Goal: Task Accomplishment & Management: Use online tool/utility

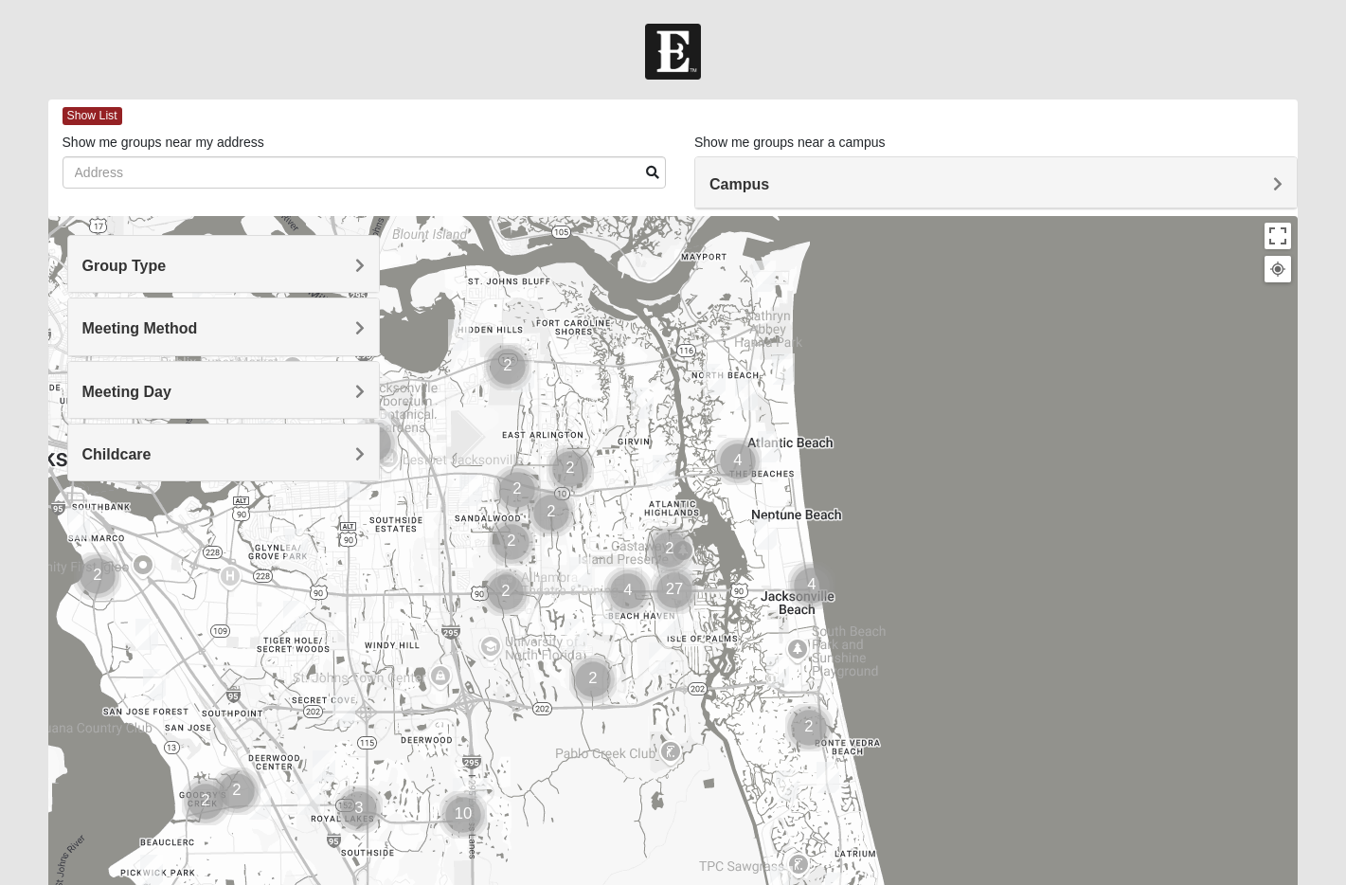
click at [167, 271] on span "Group Type" at bounding box center [124, 266] width 84 height 16
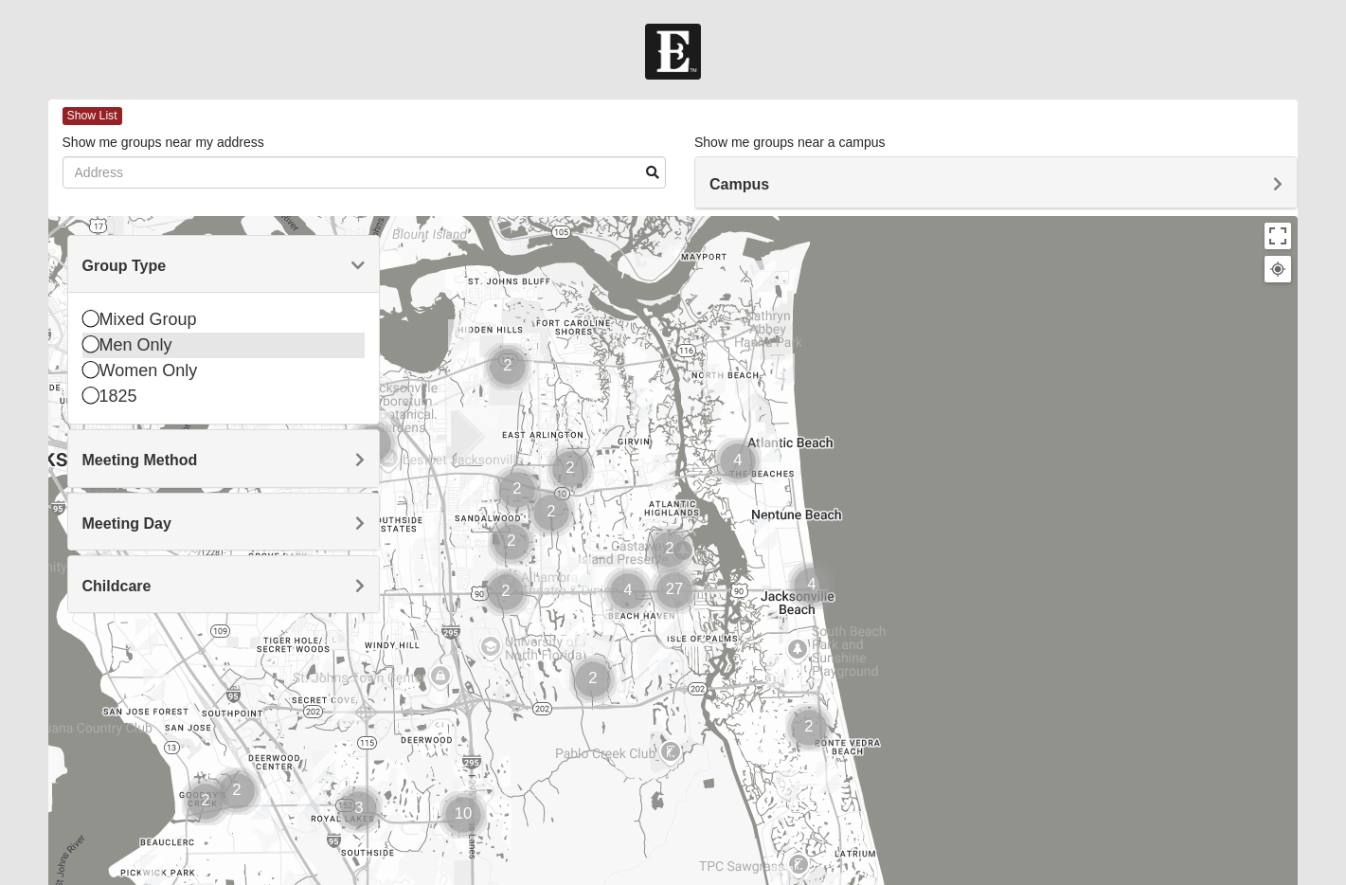
click at [181, 343] on div "Men Only" at bounding box center [223, 345] width 282 height 26
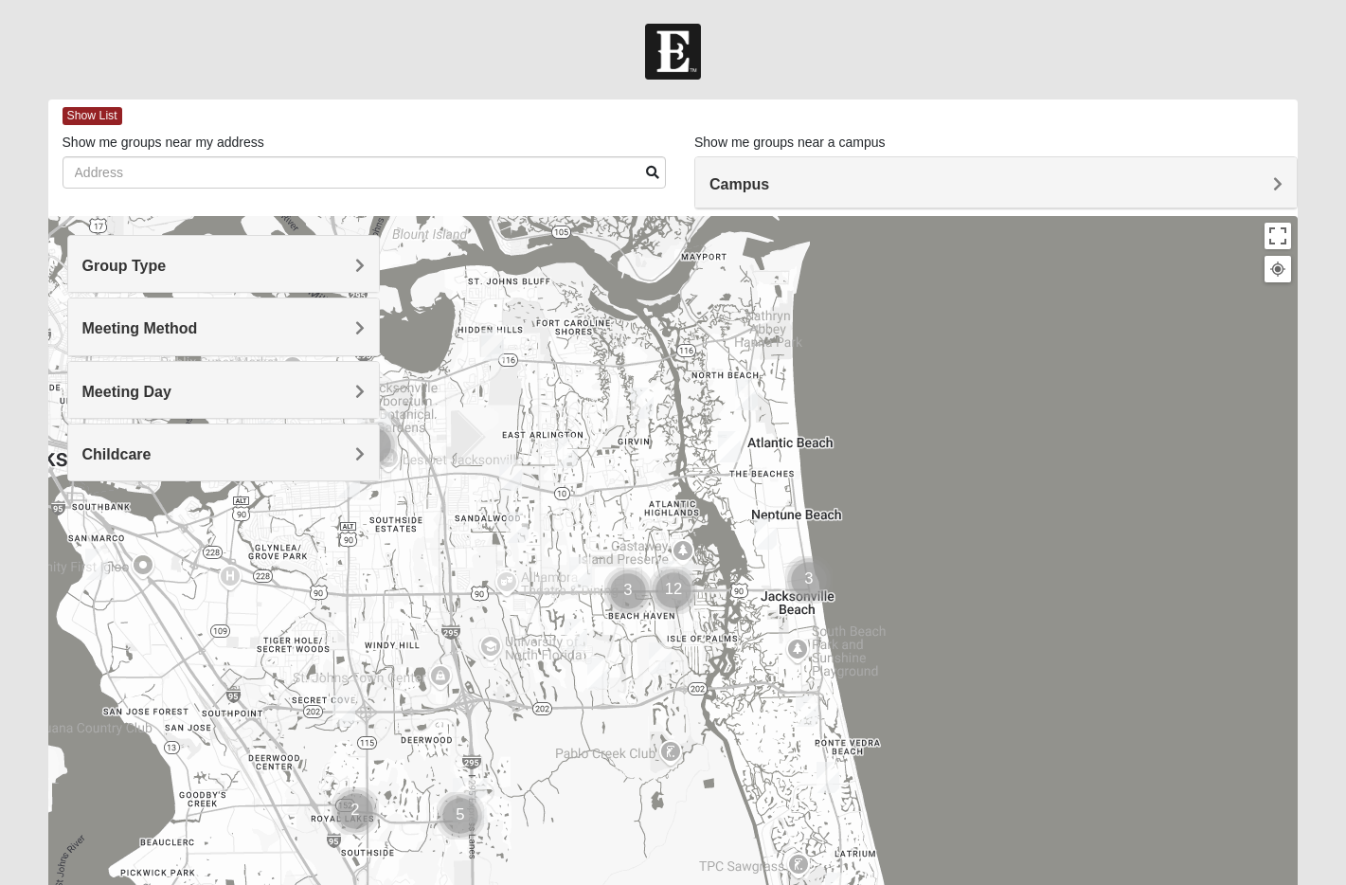
click at [198, 331] on span "Meeting Method" at bounding box center [140, 328] width 116 height 16
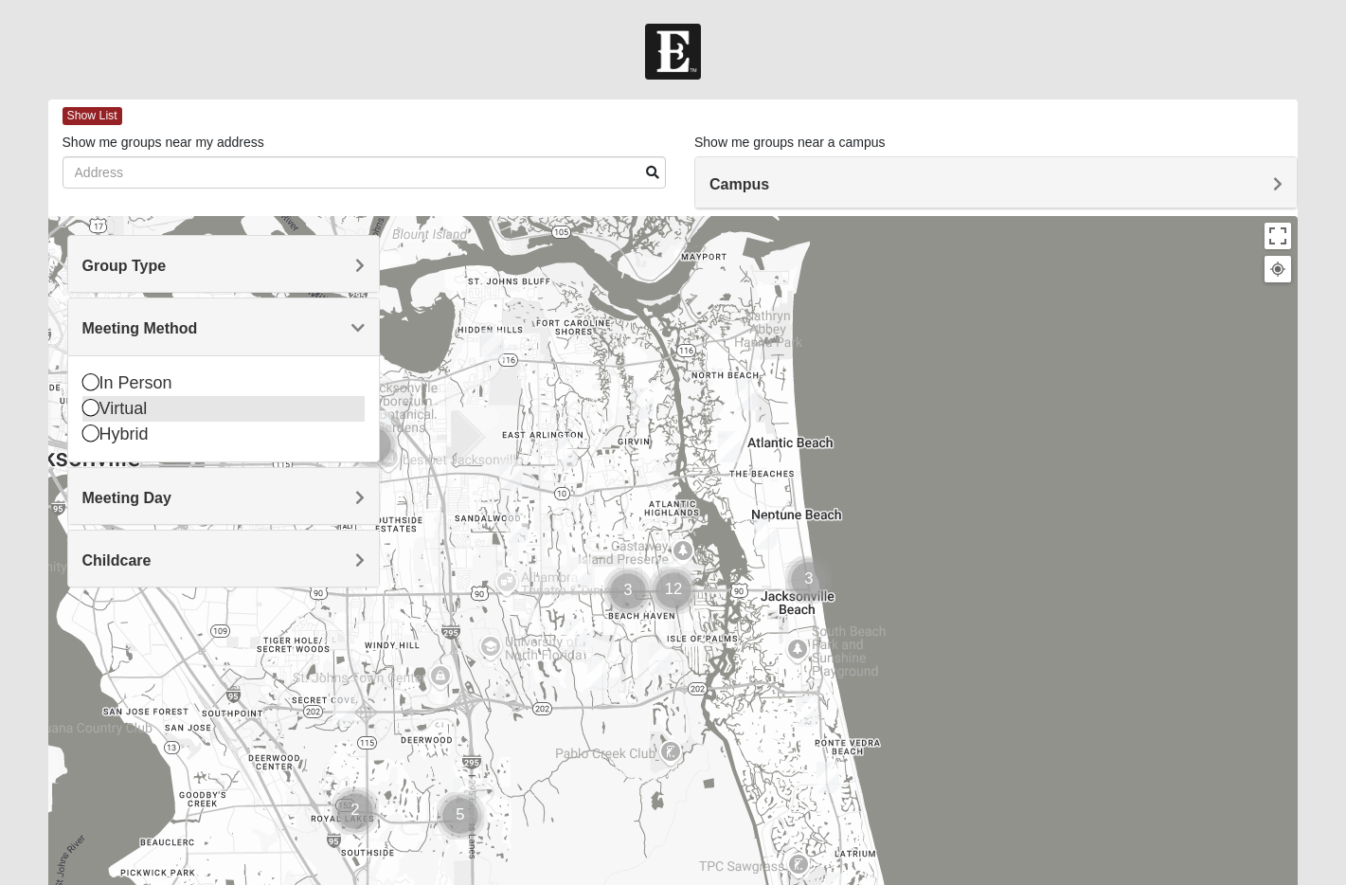
click at [114, 419] on div "Virtual" at bounding box center [223, 409] width 282 height 26
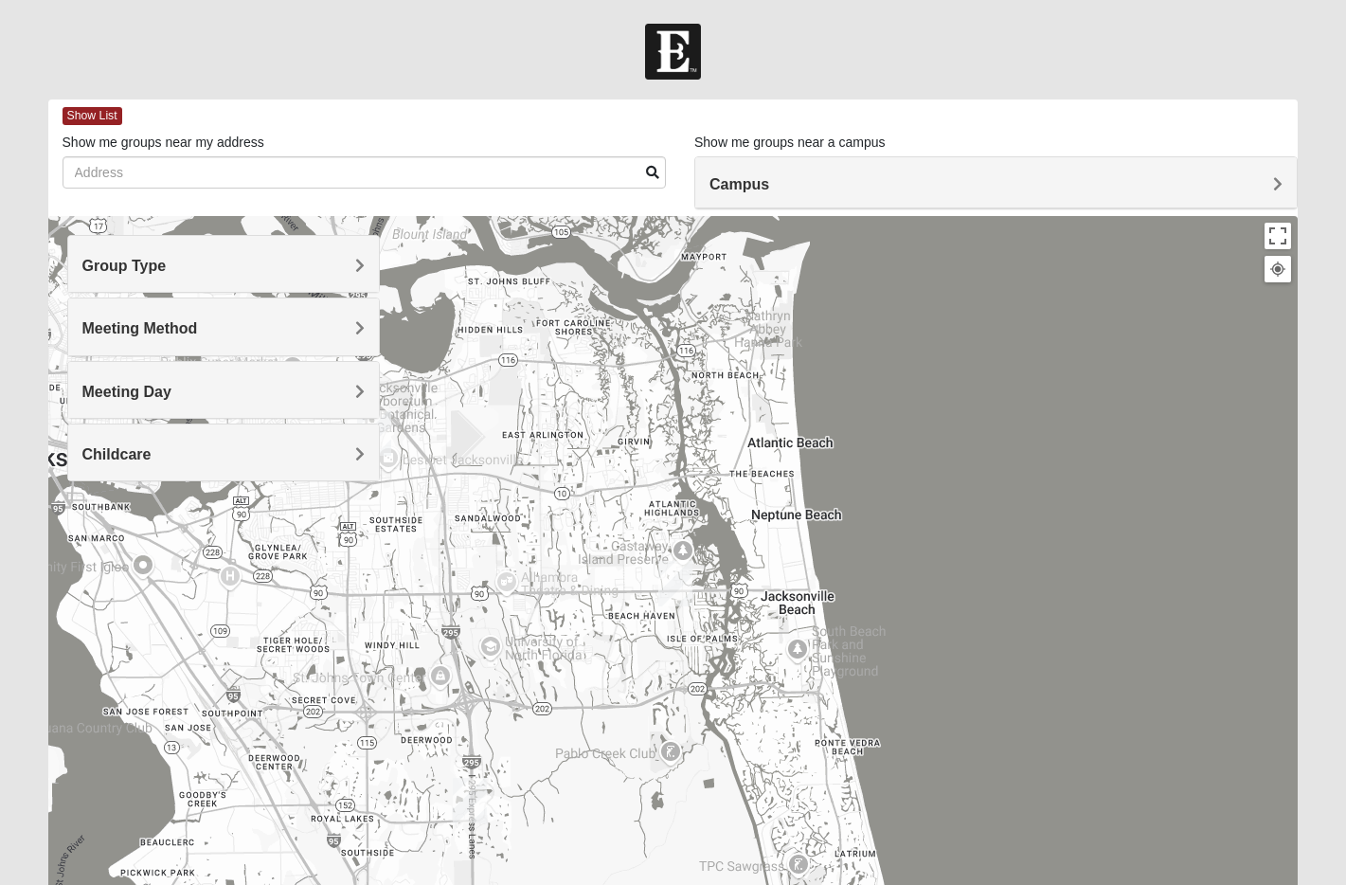
click at [305, 402] on div "Meeting Day" at bounding box center [223, 390] width 311 height 56
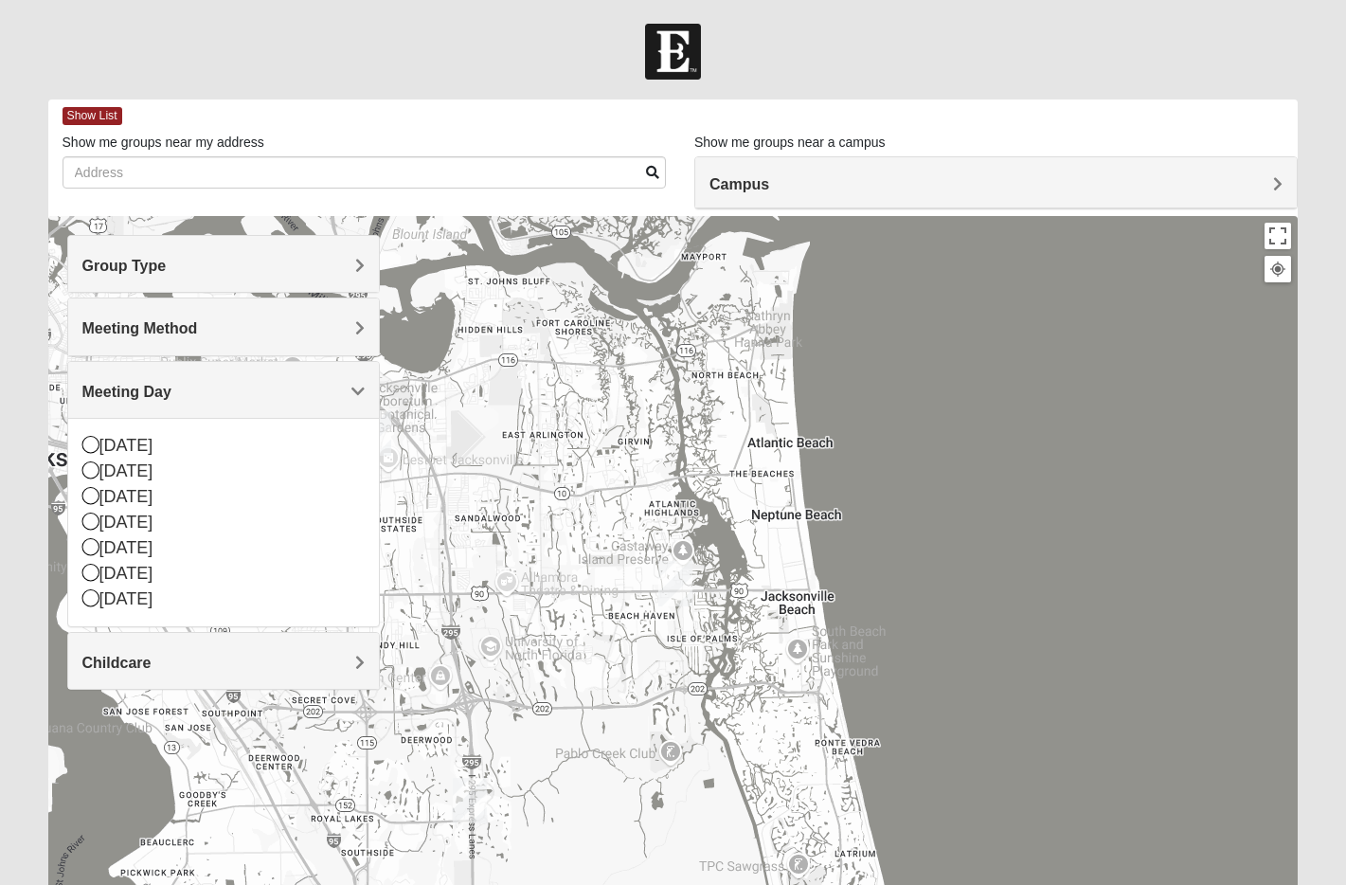
click at [300, 397] on h4 "Meeting Day" at bounding box center [223, 392] width 282 height 18
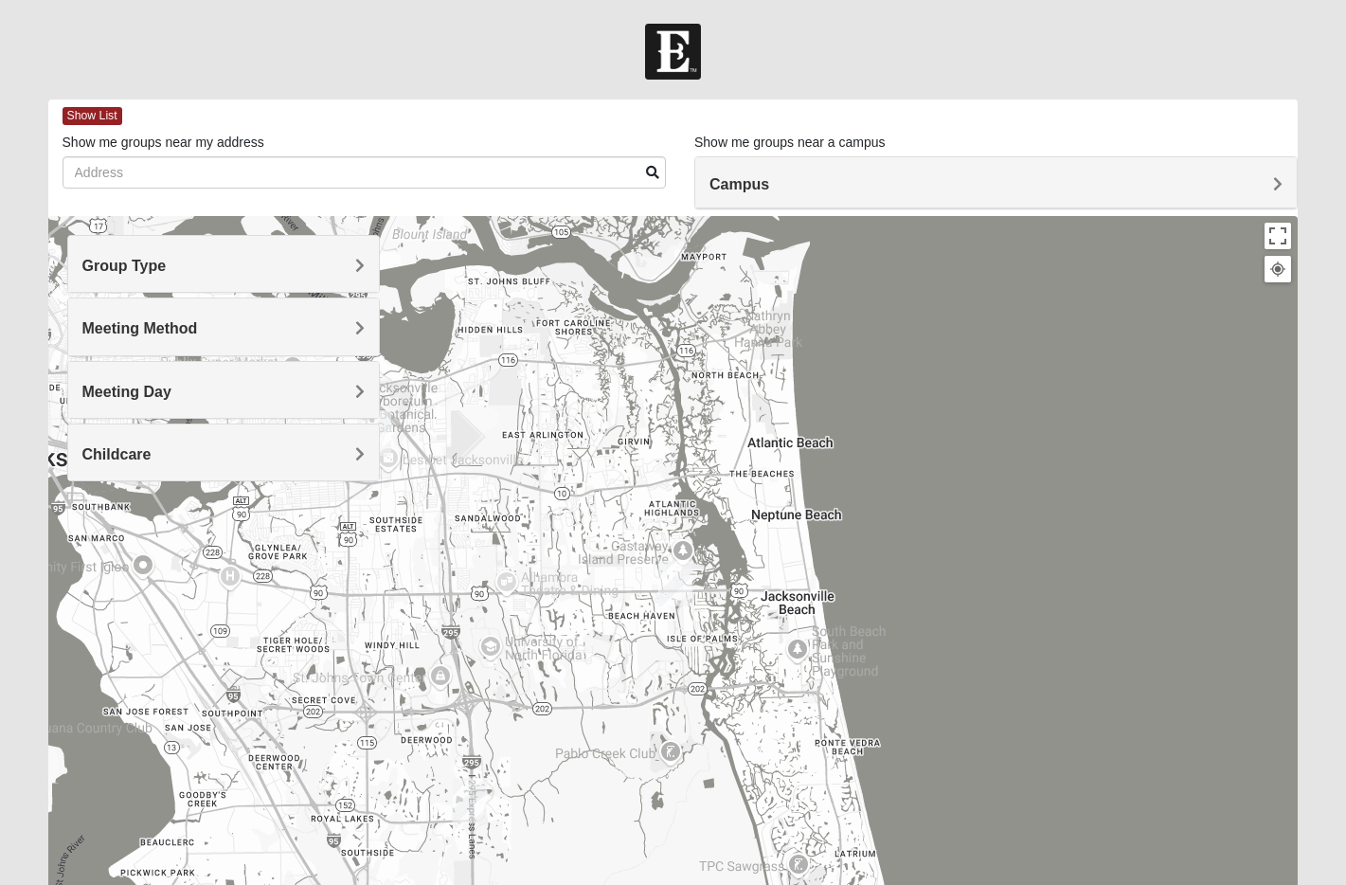
click at [282, 272] on h4 "Group Type" at bounding box center [223, 266] width 282 height 18
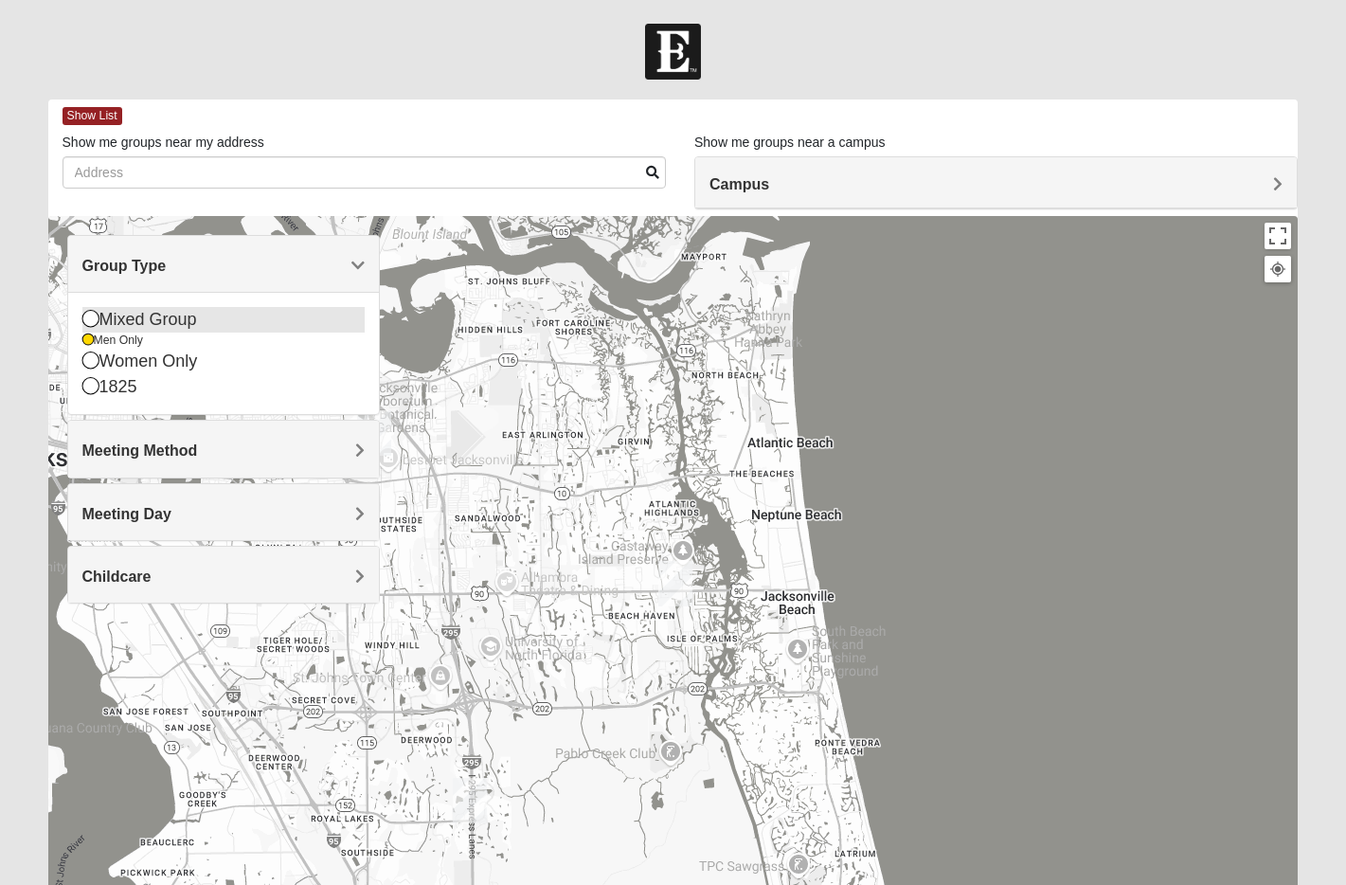
click at [99, 320] on icon at bounding box center [90, 318] width 17 height 17
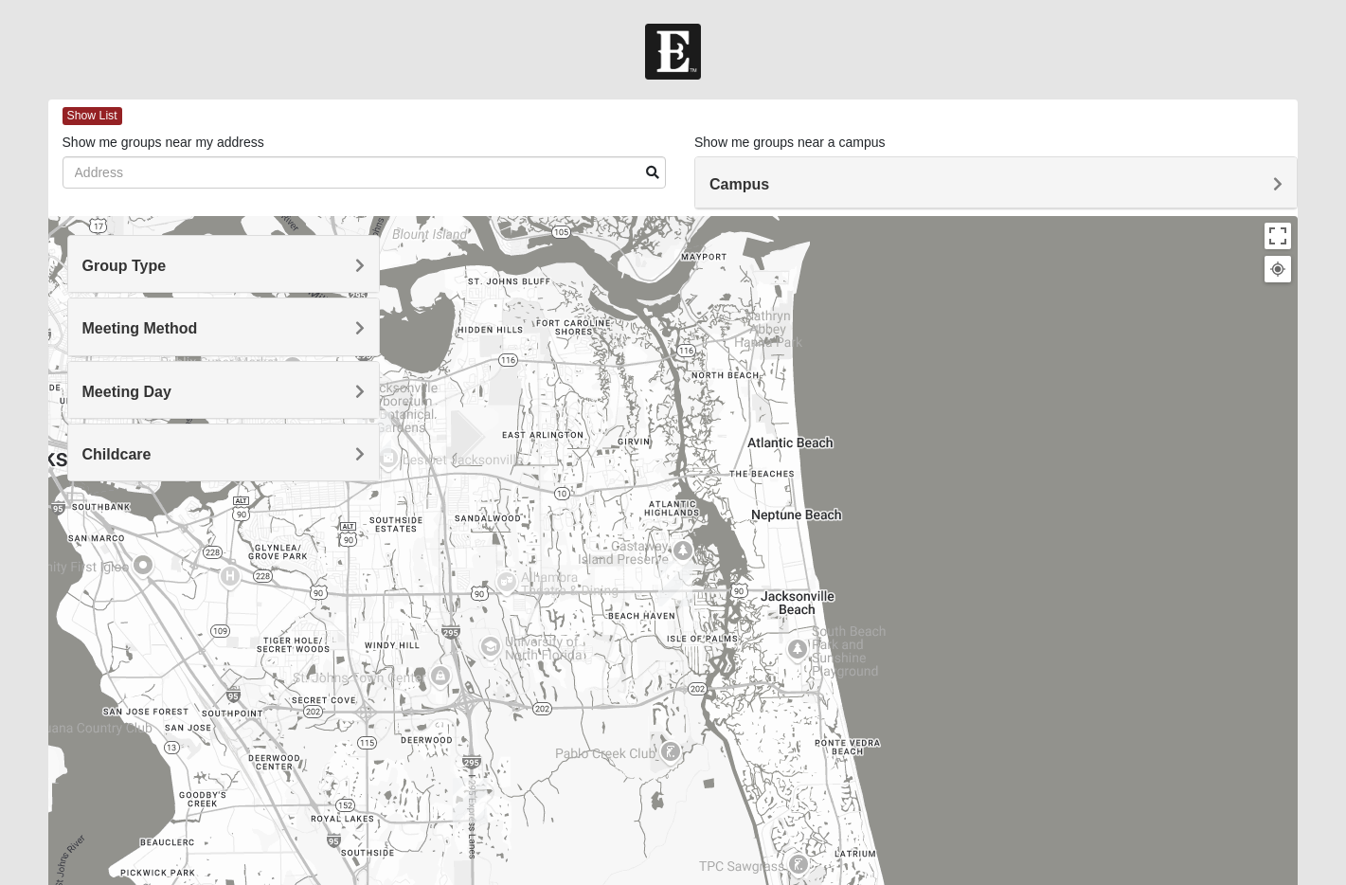
click at [321, 268] on h4 "Group Type" at bounding box center [223, 266] width 282 height 18
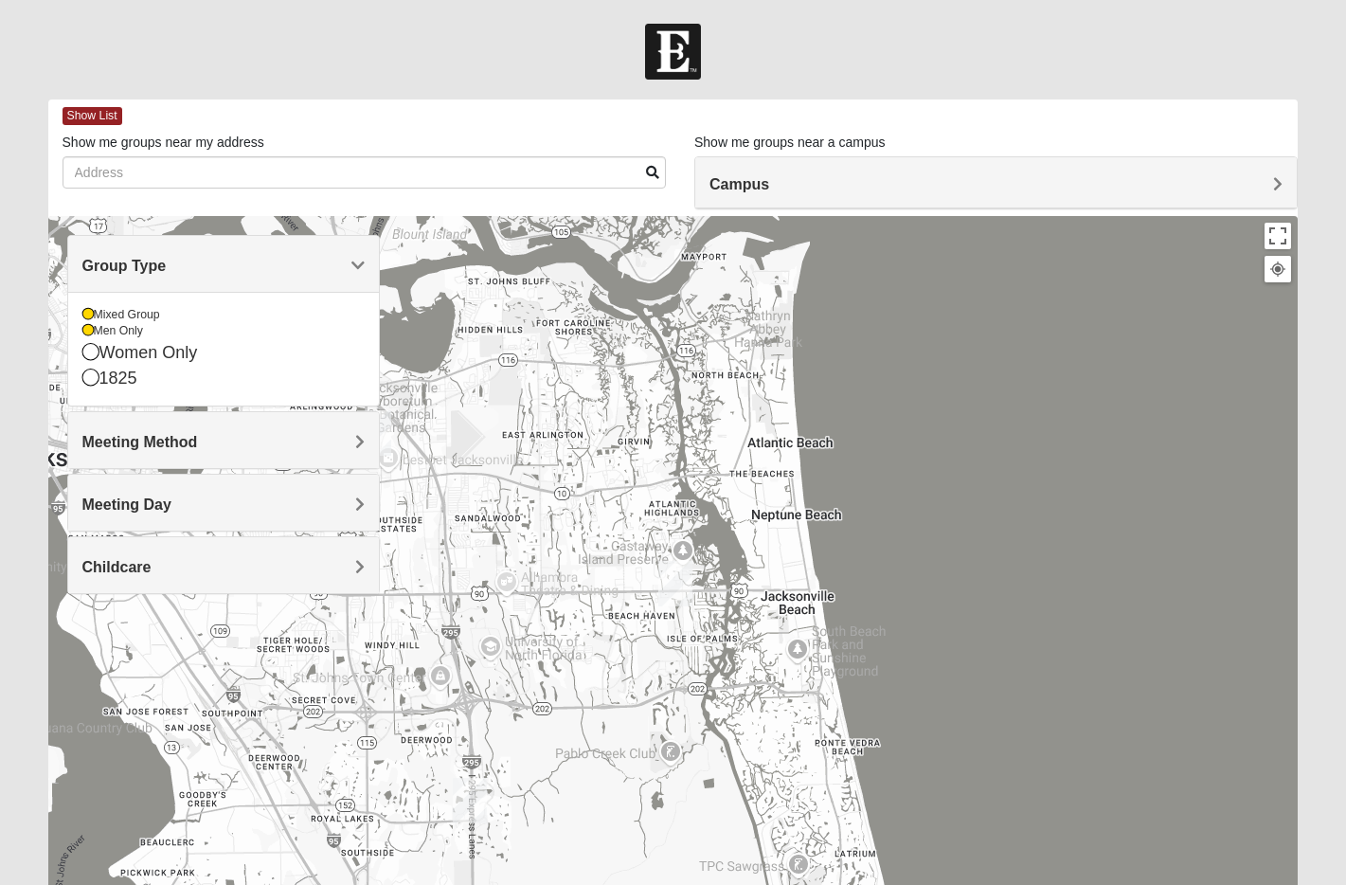
click at [321, 268] on h4 "Group Type" at bounding box center [223, 266] width 282 height 18
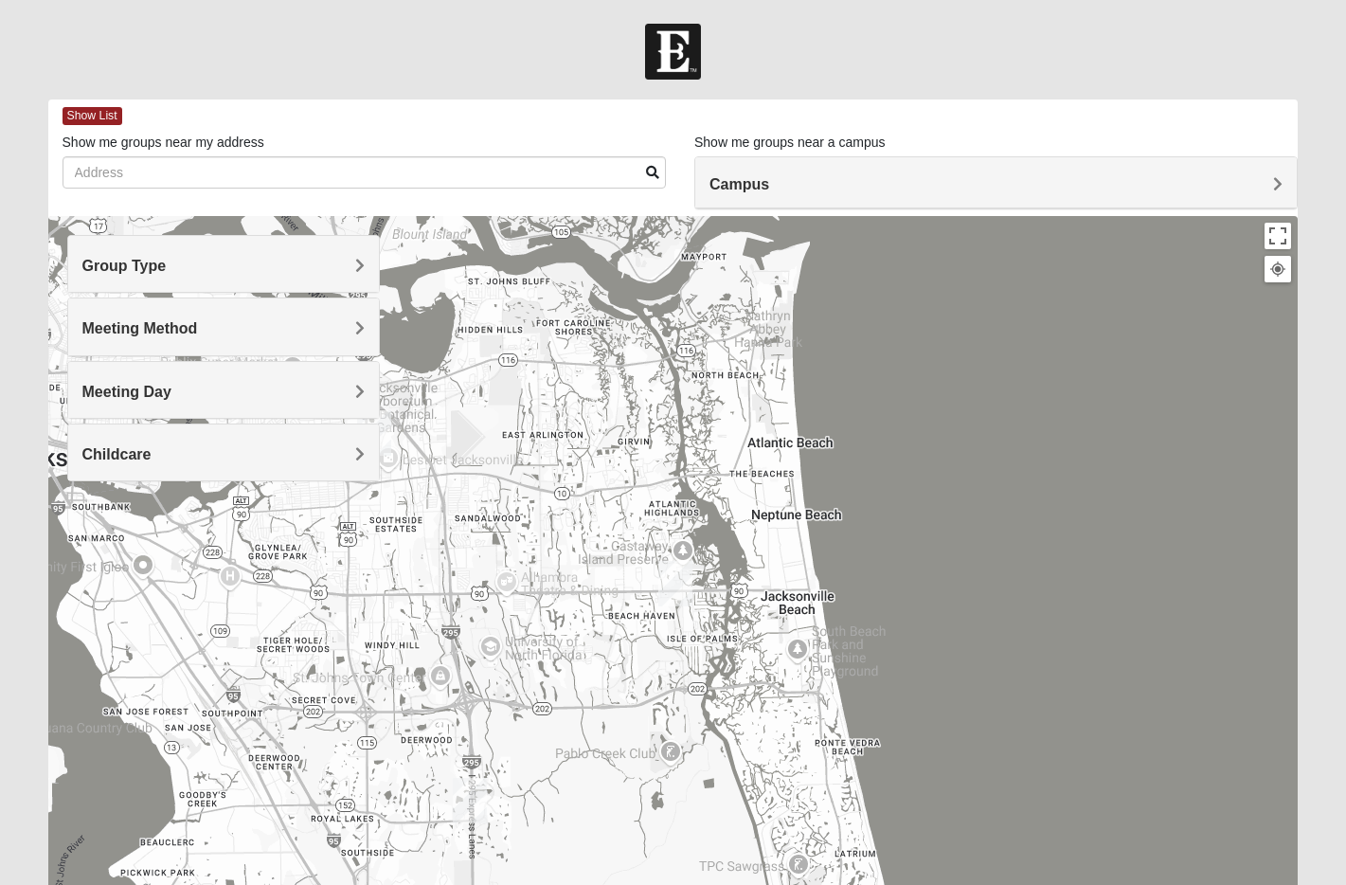
click at [846, 117] on div "Show List" at bounding box center [681, 115] width 1236 height 33
